Goal: Transaction & Acquisition: Purchase product/service

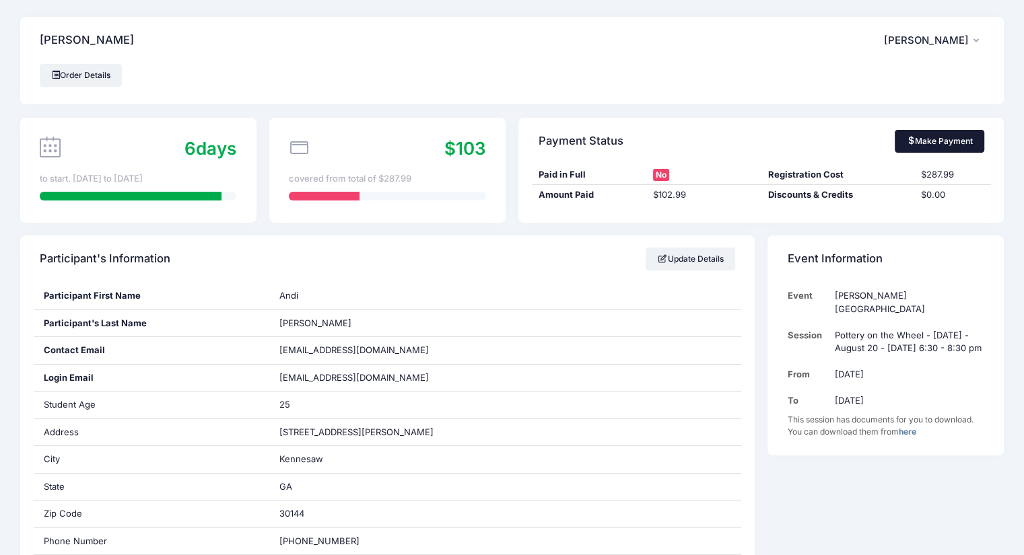
click at [937, 145] on link "Make Payment" at bounding box center [940, 141] width 90 height 23
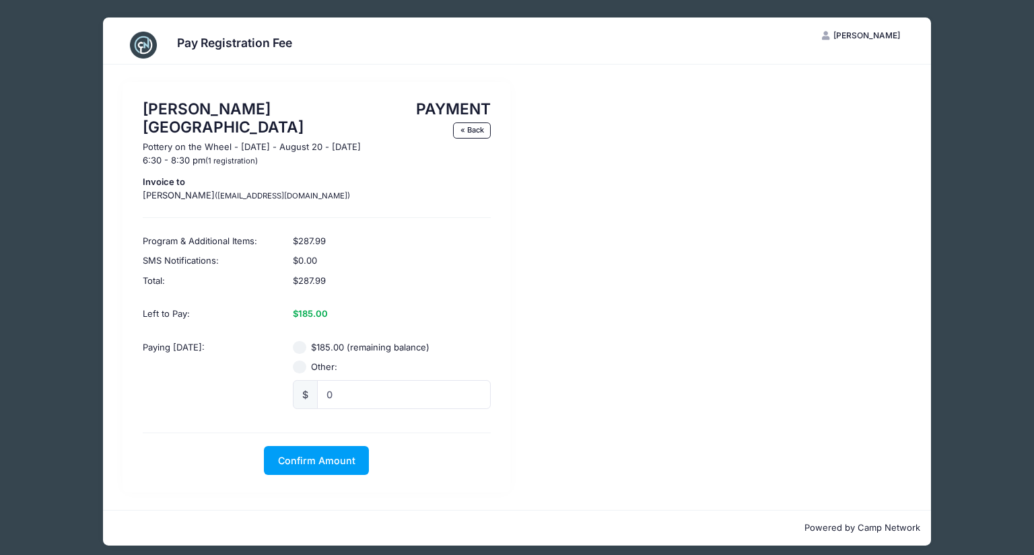
click at [304, 341] on input "$185.00 (remaining balance)" at bounding box center [299, 347] width 13 height 13
radio input "true"
click at [324, 446] on button "Confirm Amount" at bounding box center [316, 460] width 105 height 29
click at [349, 446] on button "Pay with Card" at bounding box center [317, 460] width 92 height 29
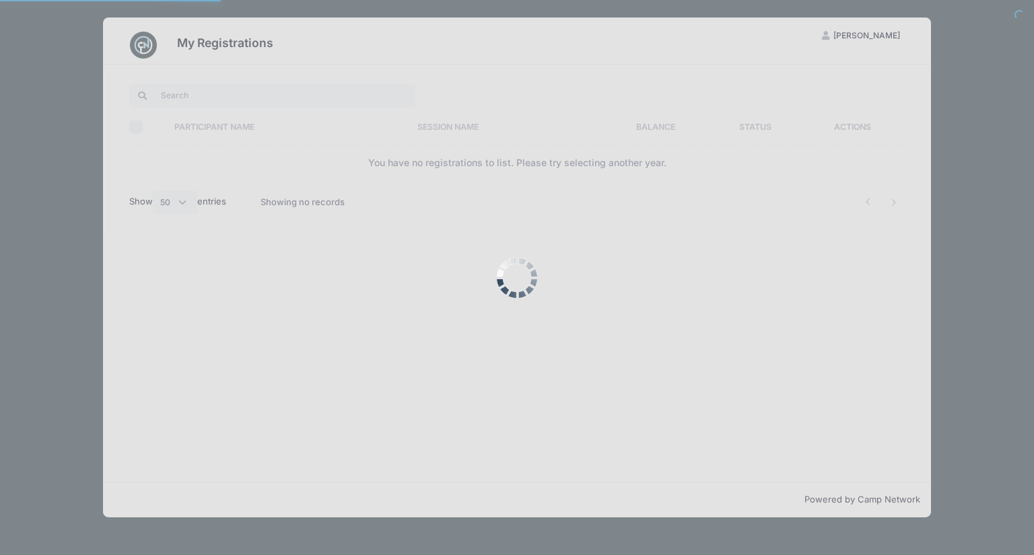
select select "50"
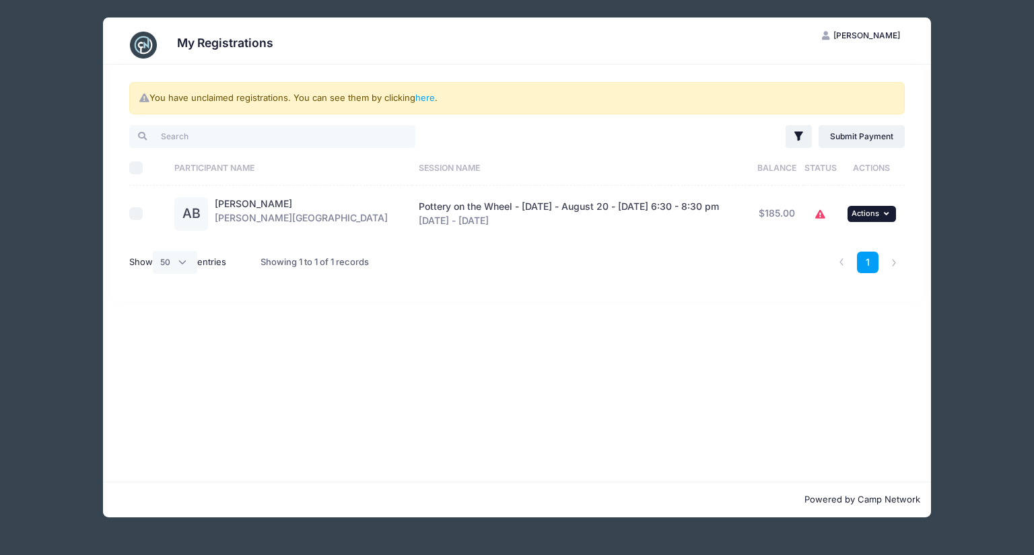
click at [867, 212] on span "Actions" at bounding box center [866, 213] width 28 height 9
click at [858, 246] on link "View Registration" at bounding box center [831, 243] width 122 height 26
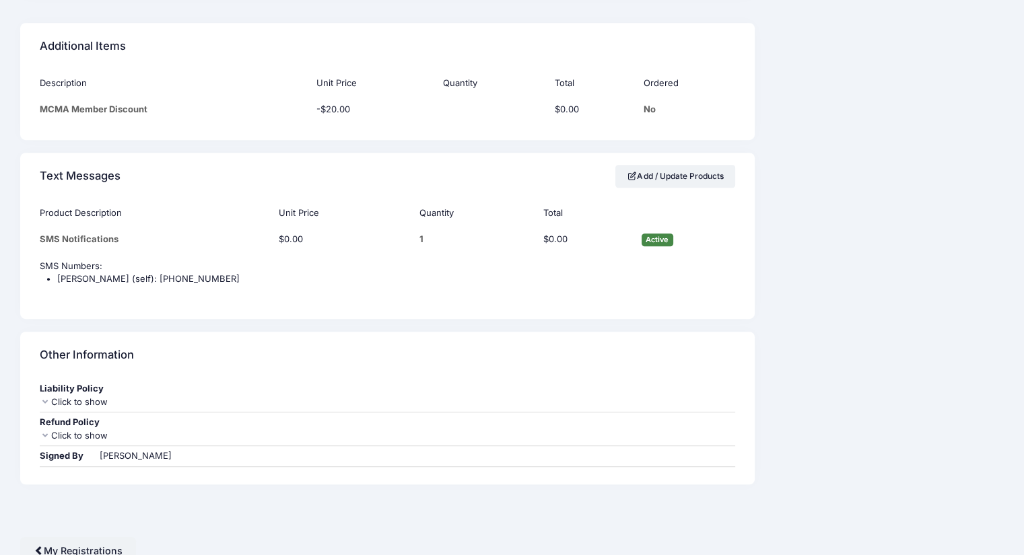
scroll to position [850, 0]
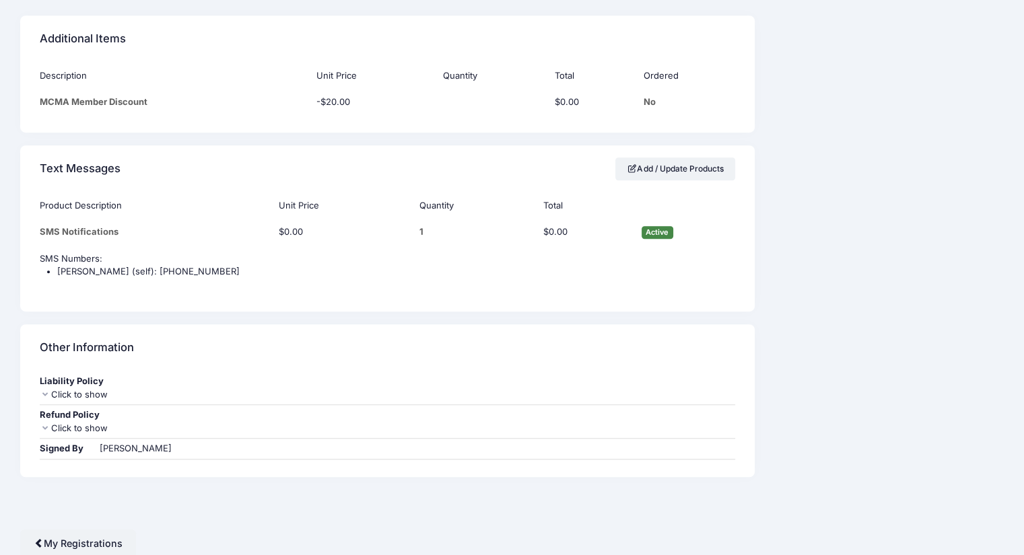
click at [81, 389] on div "Click to show" at bounding box center [387, 395] width 695 height 13
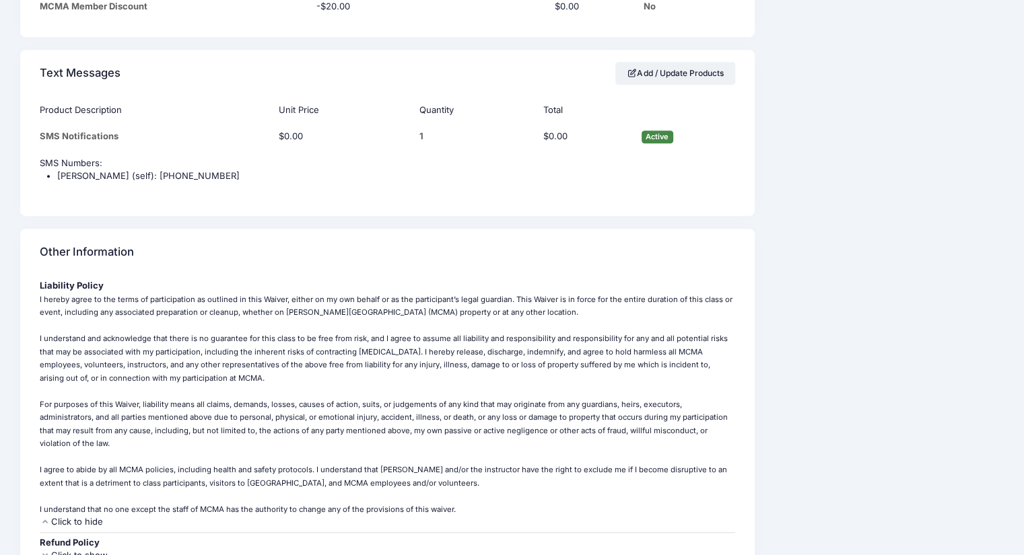
scroll to position [1073, 0]
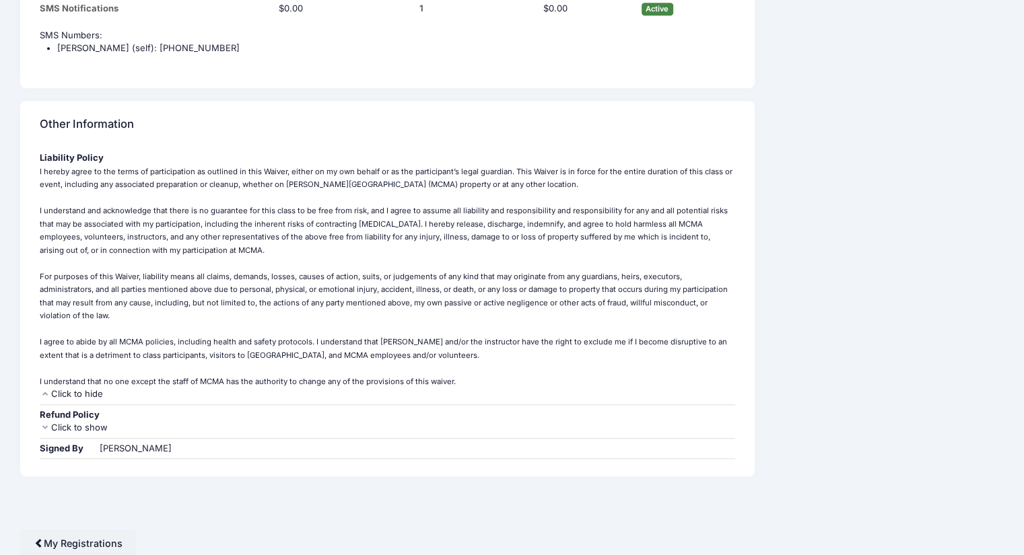
click at [61, 395] on div "Click to hide" at bounding box center [387, 394] width 695 height 13
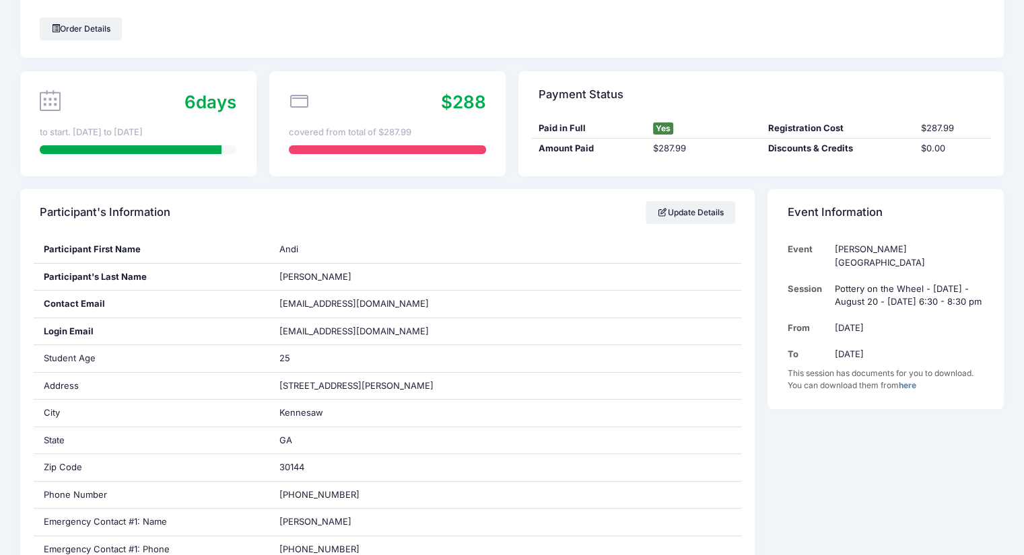
scroll to position [0, 0]
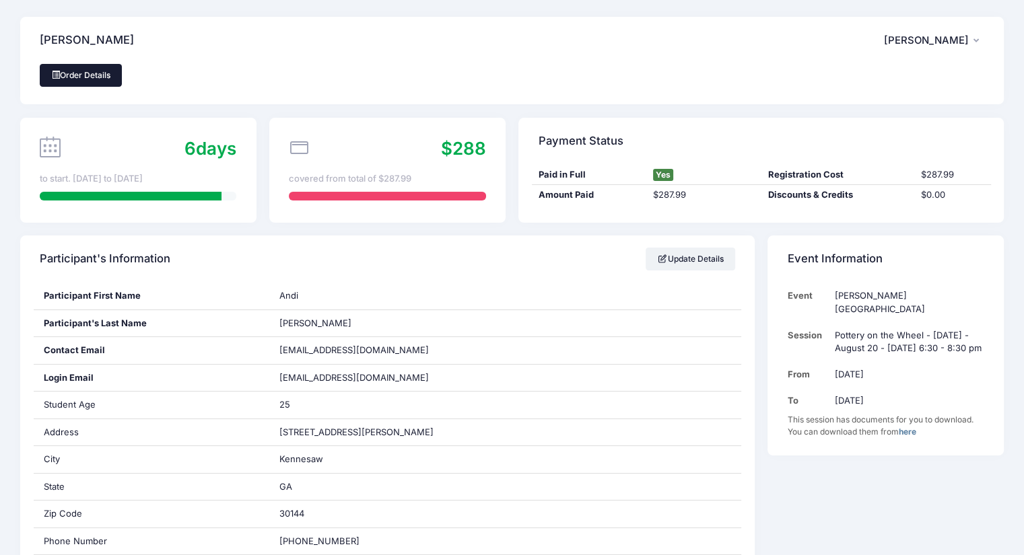
click at [93, 73] on link "Order Details" at bounding box center [81, 75] width 82 height 23
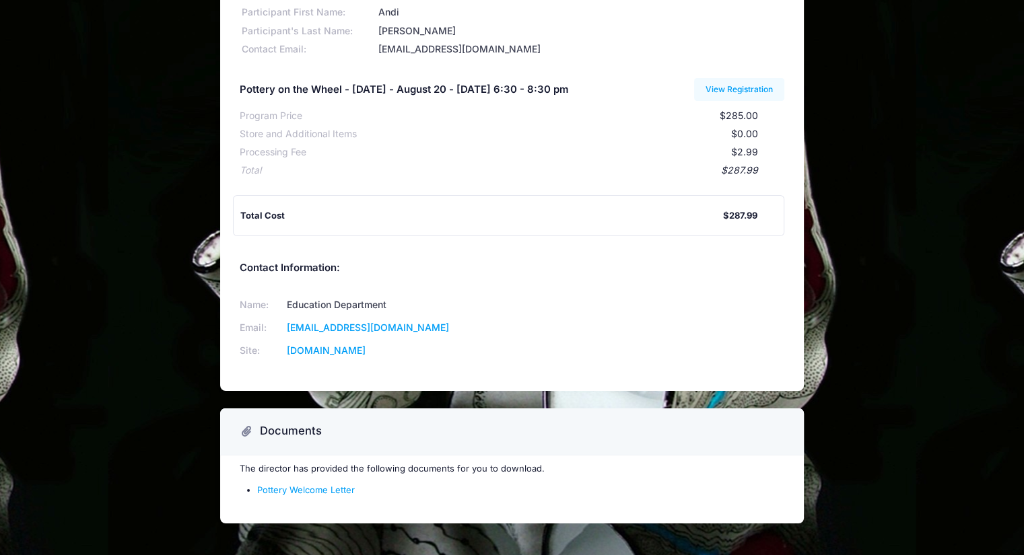
scroll to position [128, 0]
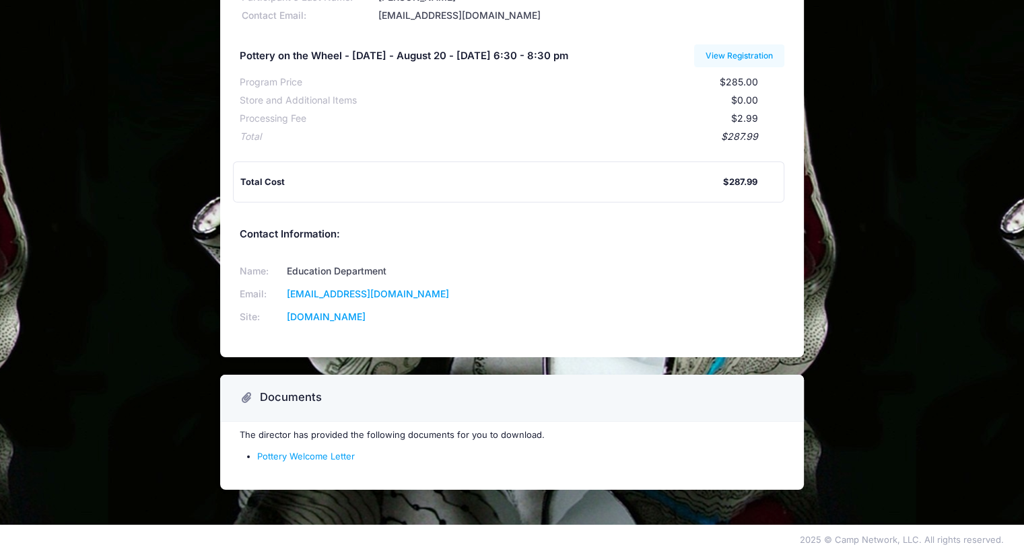
click at [316, 450] on li "Pottery Welcome Letter" at bounding box center [520, 456] width 527 height 13
click at [330, 454] on link "Pottery Welcome Letter" at bounding box center [306, 456] width 98 height 11
